Goal: Transaction & Acquisition: Obtain resource

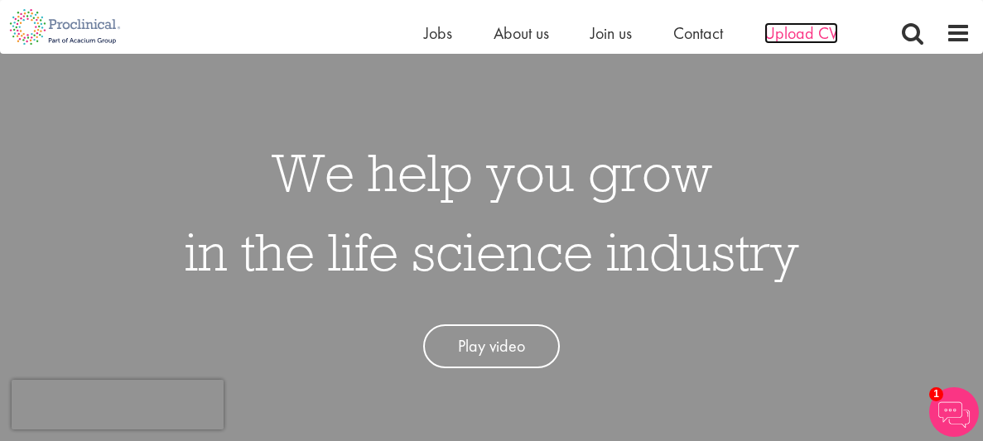
click at [816, 36] on span "Upload CV" at bounding box center [801, 33] width 74 height 22
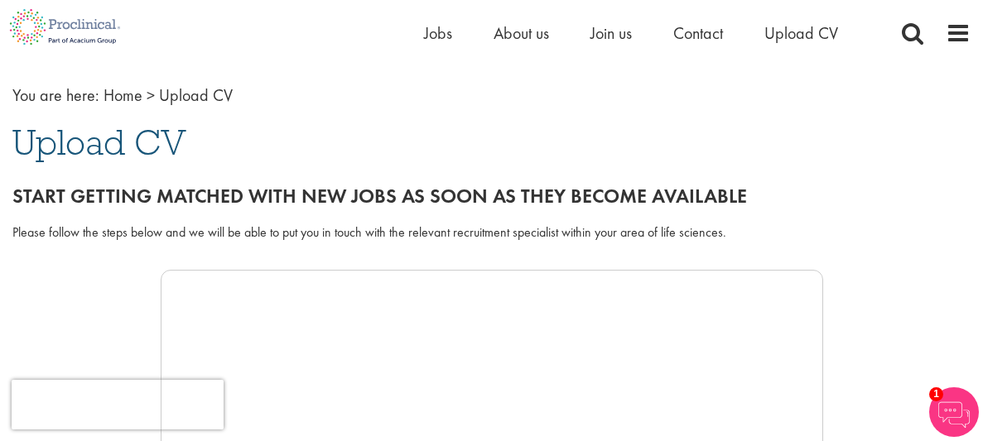
scroll to position [65, 0]
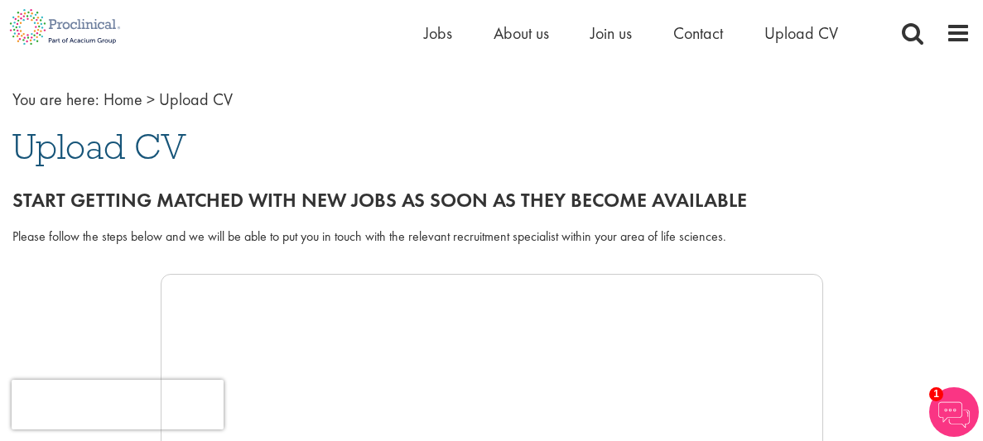
click at [327, 235] on div "Please follow the steps below and we will be able to put you in touch with the …" at bounding box center [491, 237] width 958 height 19
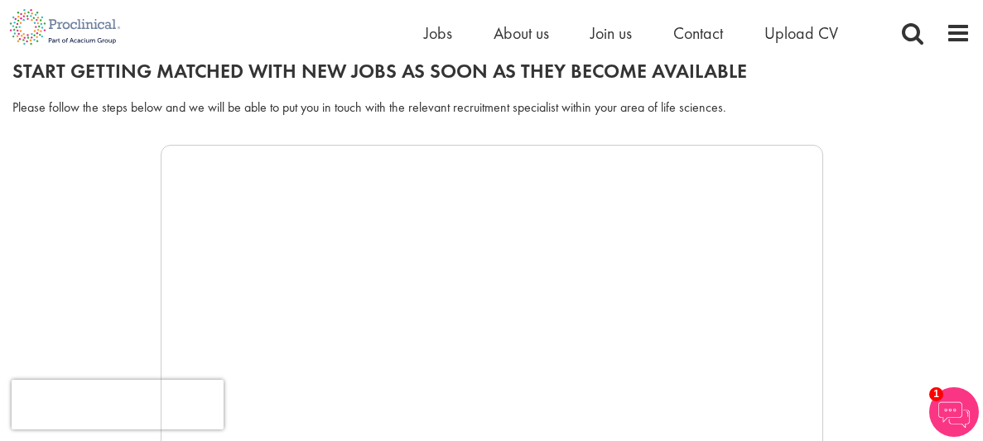
scroll to position [231, 0]
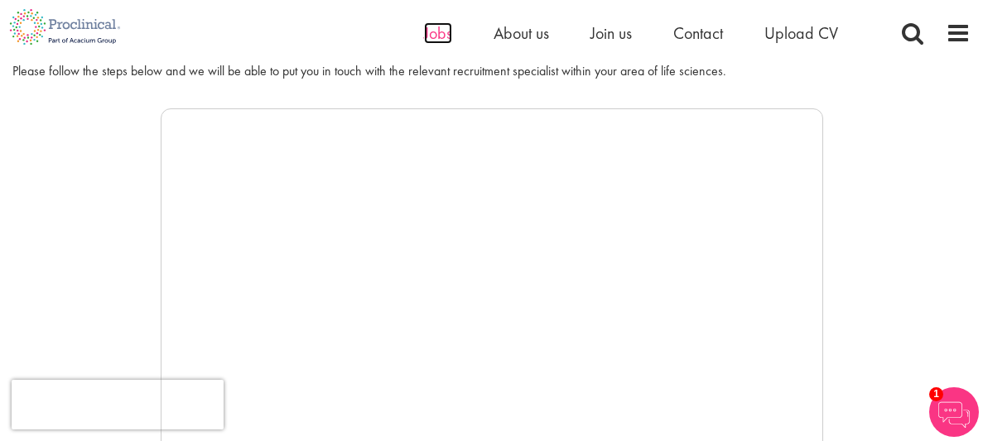
click at [438, 36] on span "Jobs" at bounding box center [438, 33] width 28 height 22
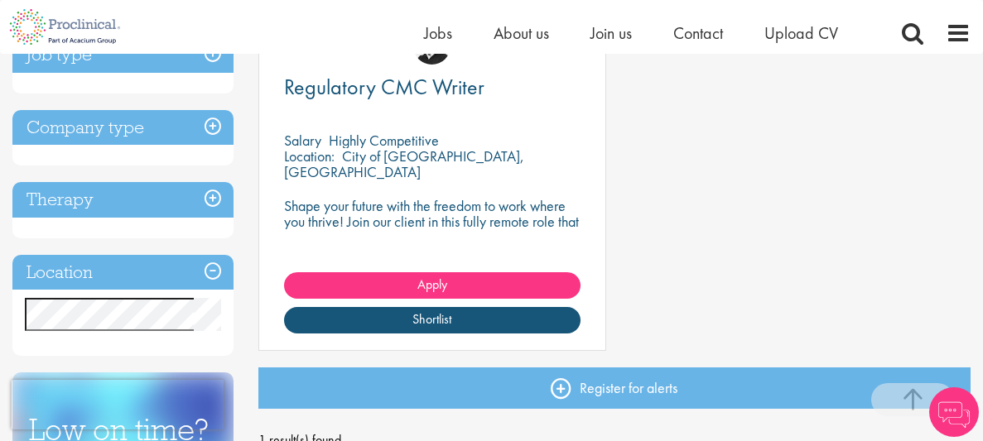
scroll to position [363, 0]
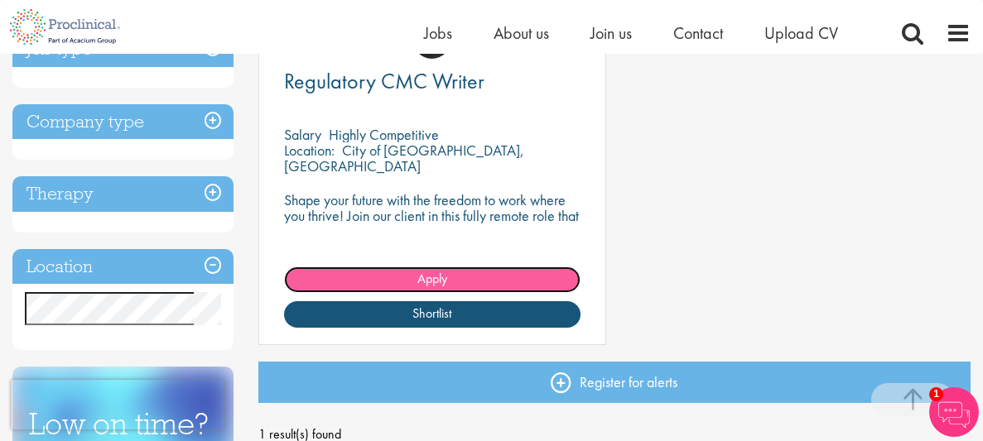
click at [472, 281] on link "Apply" at bounding box center [432, 280] width 296 height 26
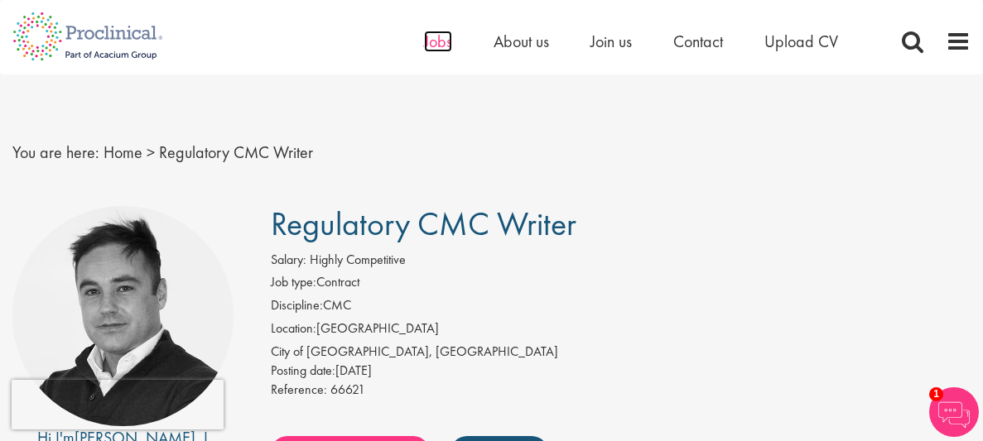
click at [436, 40] on span "Jobs" at bounding box center [438, 42] width 28 height 22
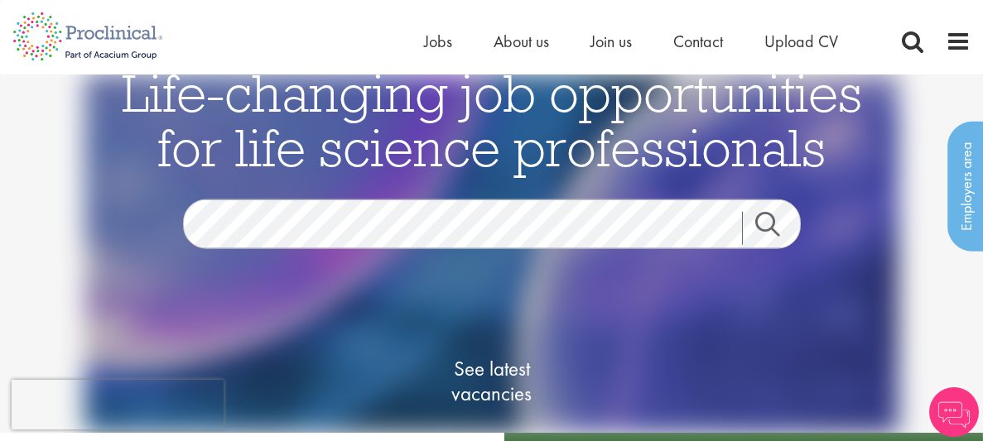
click at [423, 80] on span "Life-changing job opportunities for life science professionals" at bounding box center [492, 120] width 740 height 121
click at [476, 367] on span "See latest vacancies" at bounding box center [492, 382] width 166 height 50
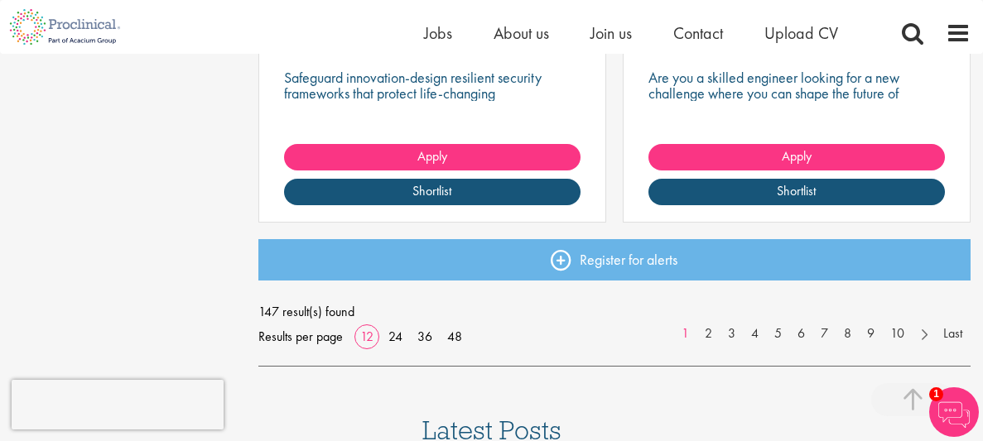
scroll to position [2283, 0]
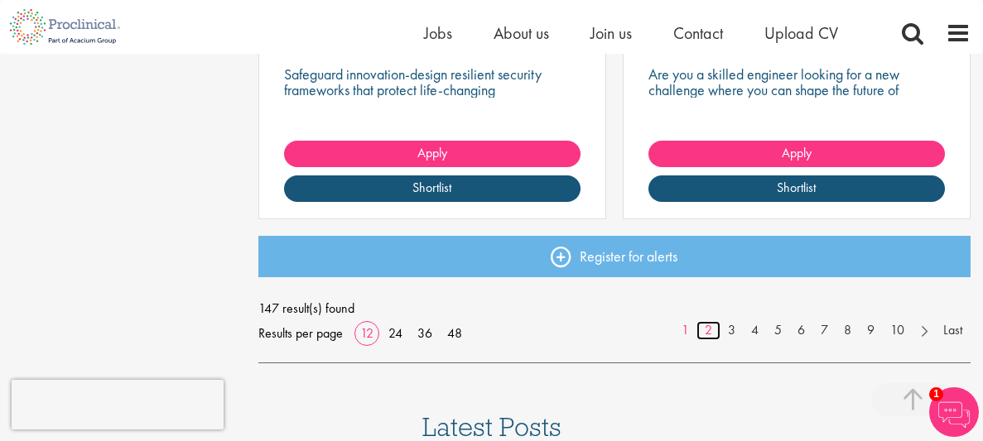
click at [705, 331] on link "2" at bounding box center [708, 330] width 24 height 19
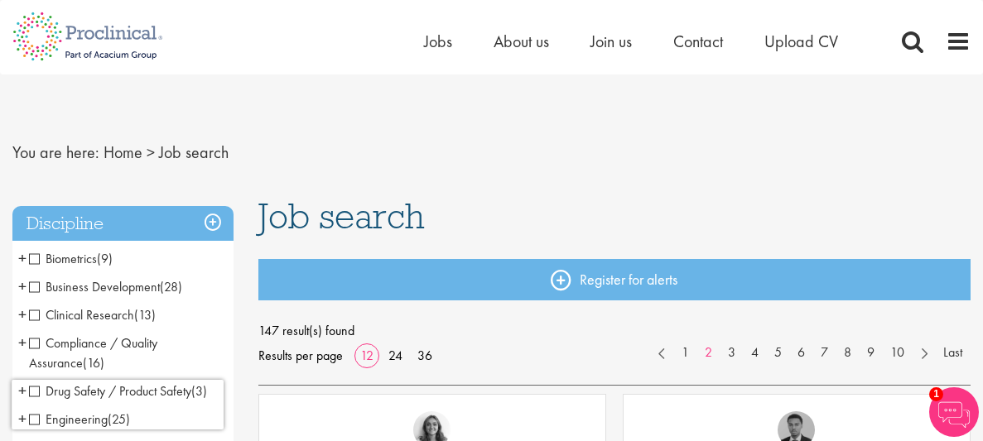
click at [451, 43] on ul "Home Jobs About us Join us Contact Upload CV" at bounding box center [651, 41] width 455 height 25
click at [438, 44] on span "Jobs" at bounding box center [438, 42] width 28 height 22
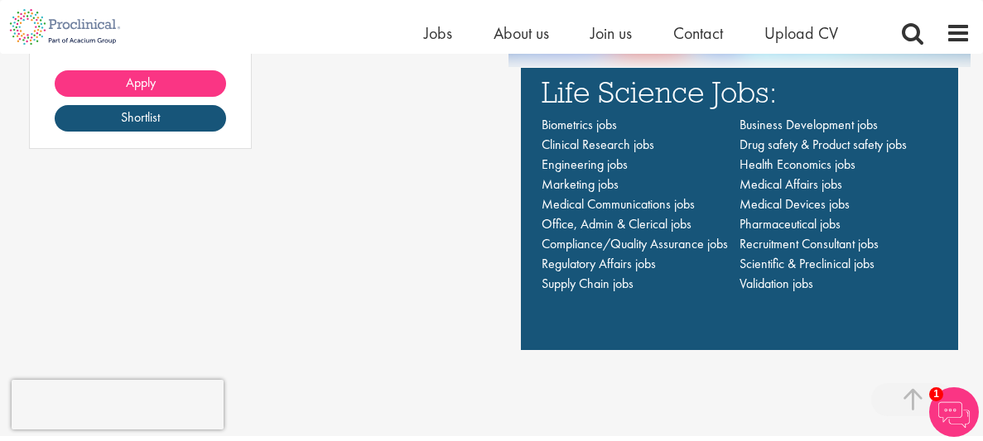
scroll to position [1125, 0]
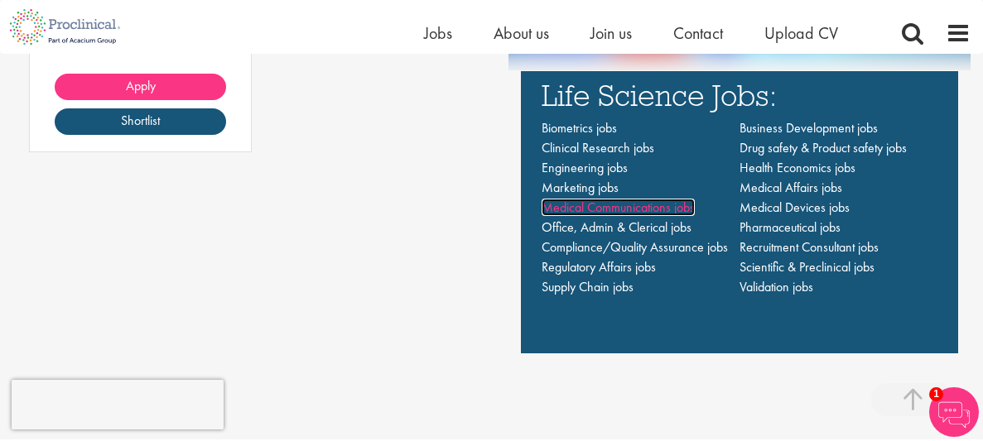
click at [657, 205] on span "Medical Communications jobs" at bounding box center [617, 207] width 153 height 17
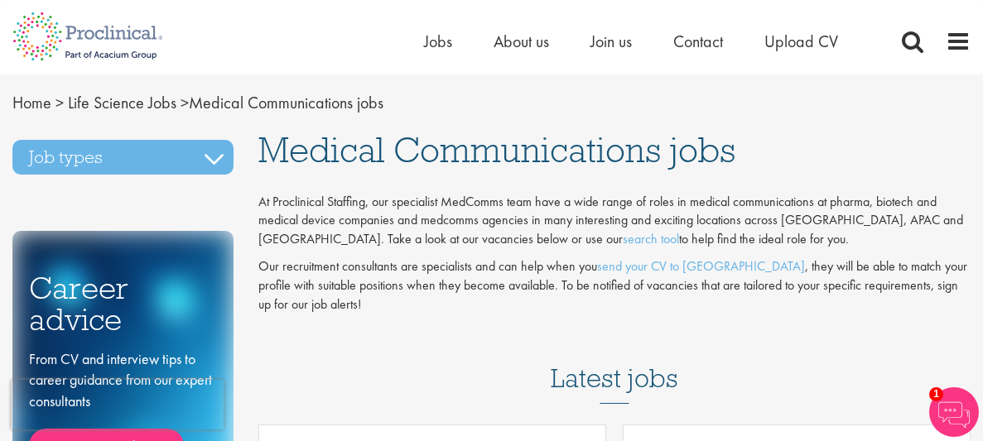
click at [545, 103] on nav "Home > Life Science Jobs > Medical Communications jobs" at bounding box center [491, 103] width 983 height 24
click at [705, 130] on span "Medical Communications jobs" at bounding box center [496, 150] width 477 height 45
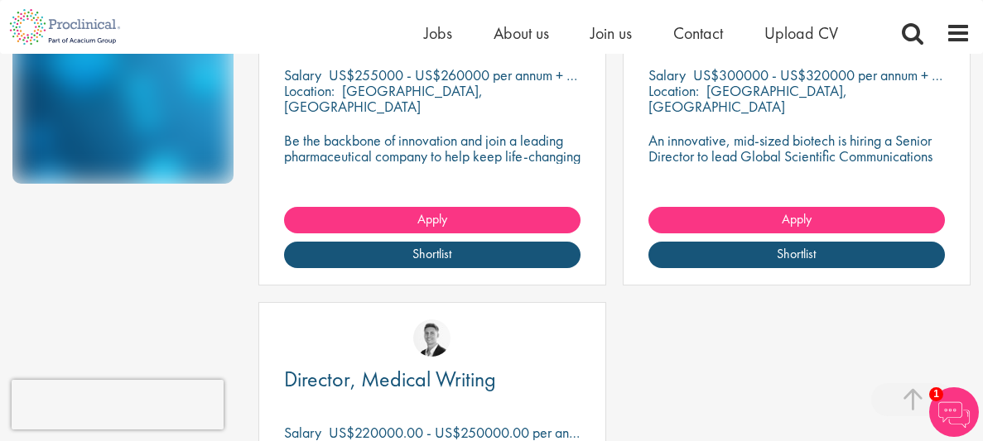
scroll to position [463, 0]
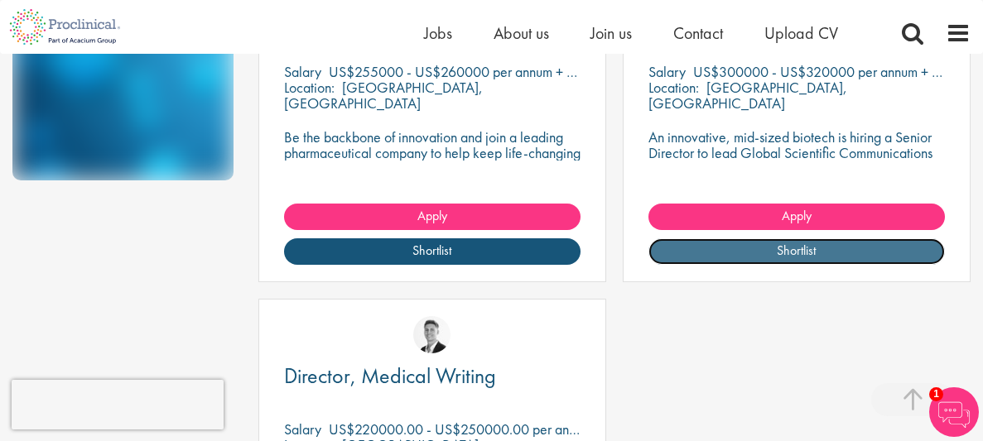
click at [712, 238] on link "Shortlist" at bounding box center [796, 251] width 296 height 26
